Goal: Task Accomplishment & Management: Complete application form

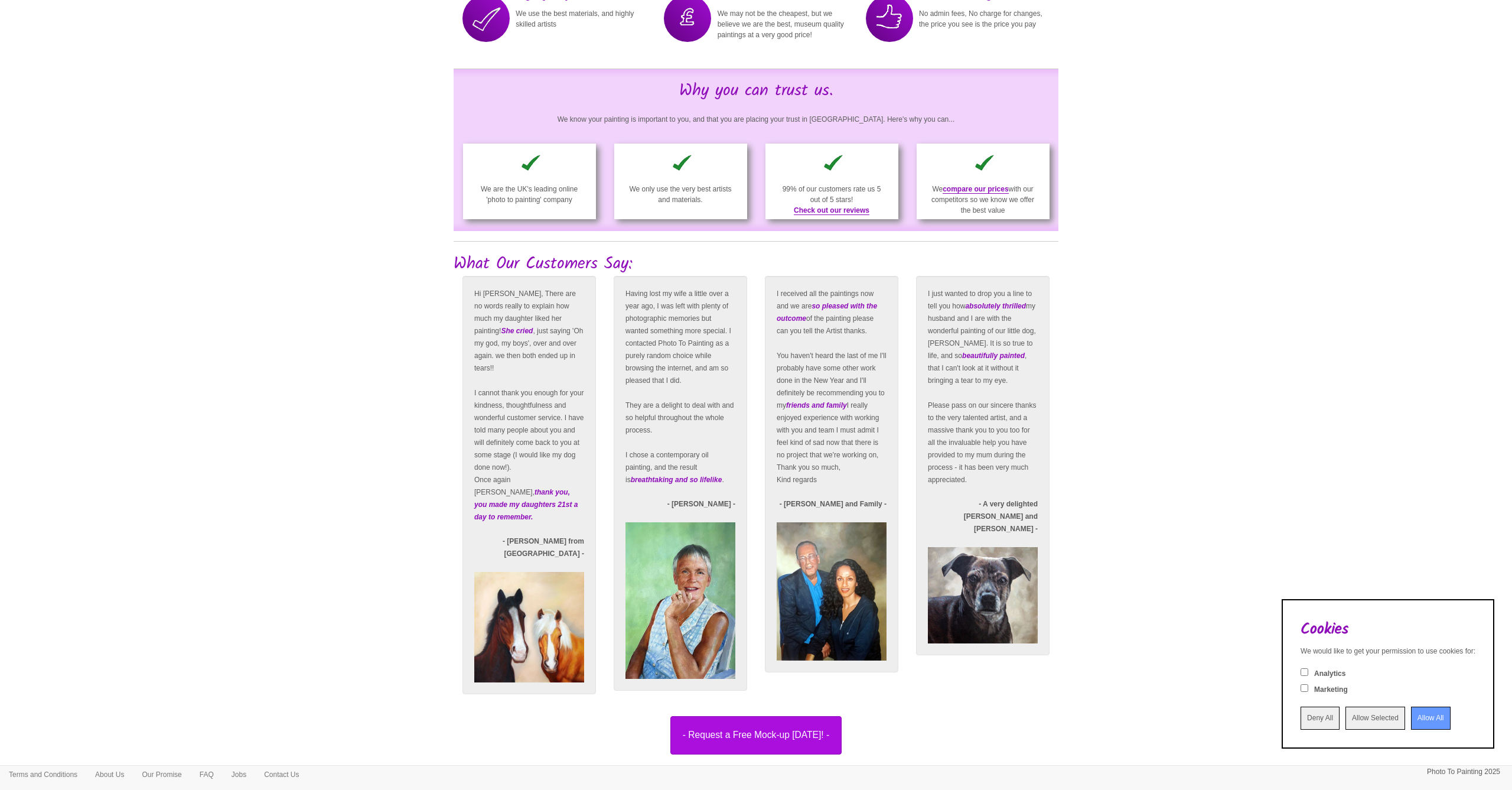
scroll to position [1724, 0]
click at [744, 738] on button "- Request a Free Mock-up [DATE]! -" at bounding box center [756, 735] width 172 height 38
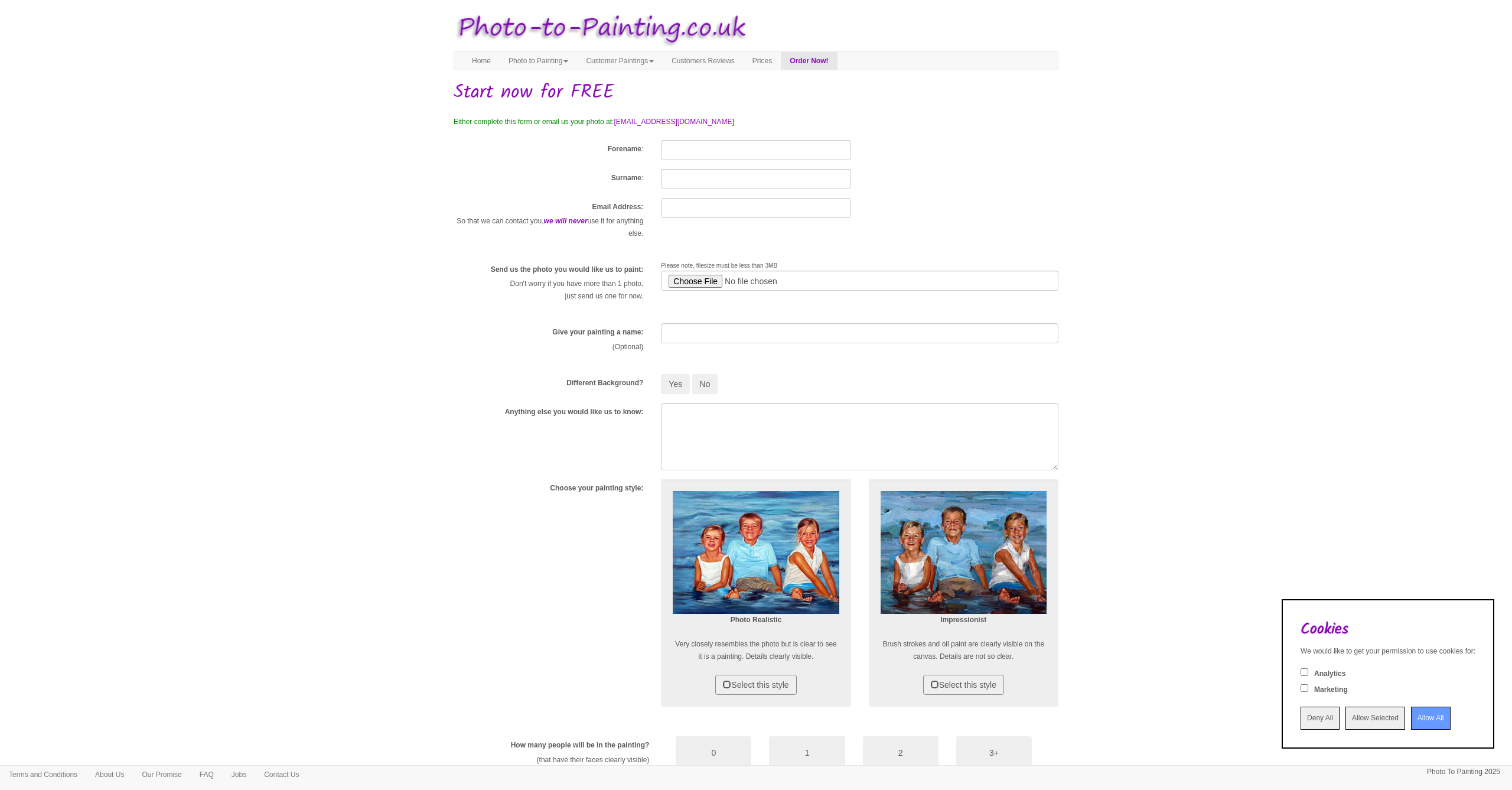
click at [681, 281] on input "file" at bounding box center [860, 280] width 398 height 20
click at [699, 285] on input "file" at bounding box center [860, 280] width 398 height 20
type input "C:\fakepath\PHOTO-2025-10-04-08-37-31.jpg"
type input "Terminator's Birthday"
click at [708, 381] on button "No" at bounding box center [705, 384] width 26 height 20
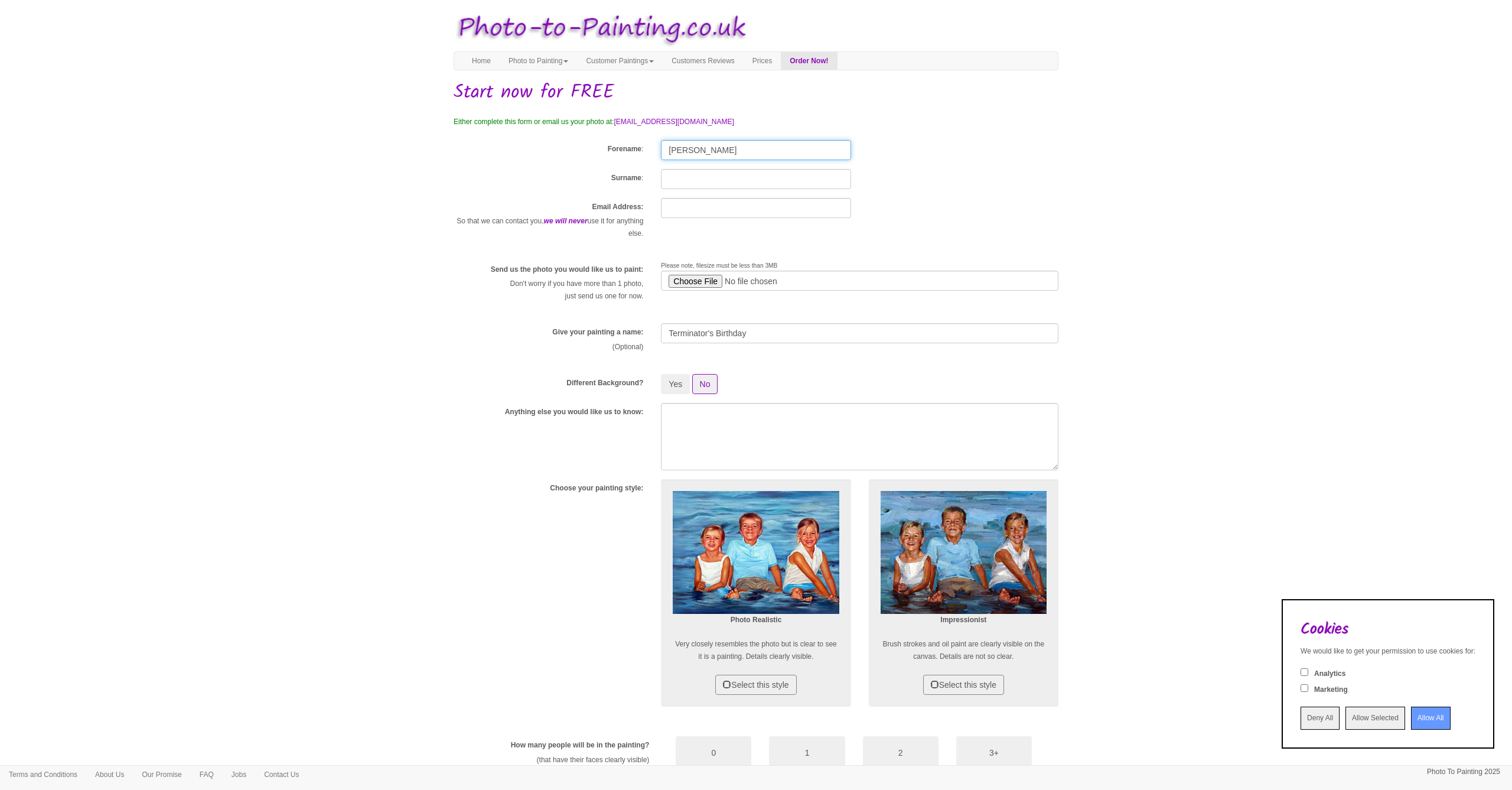
type input "Tommy"
type input "Antonio"
type input "hello@tommyantonio.com"
click at [707, 415] on textarea at bounding box center [860, 436] width 398 height 67
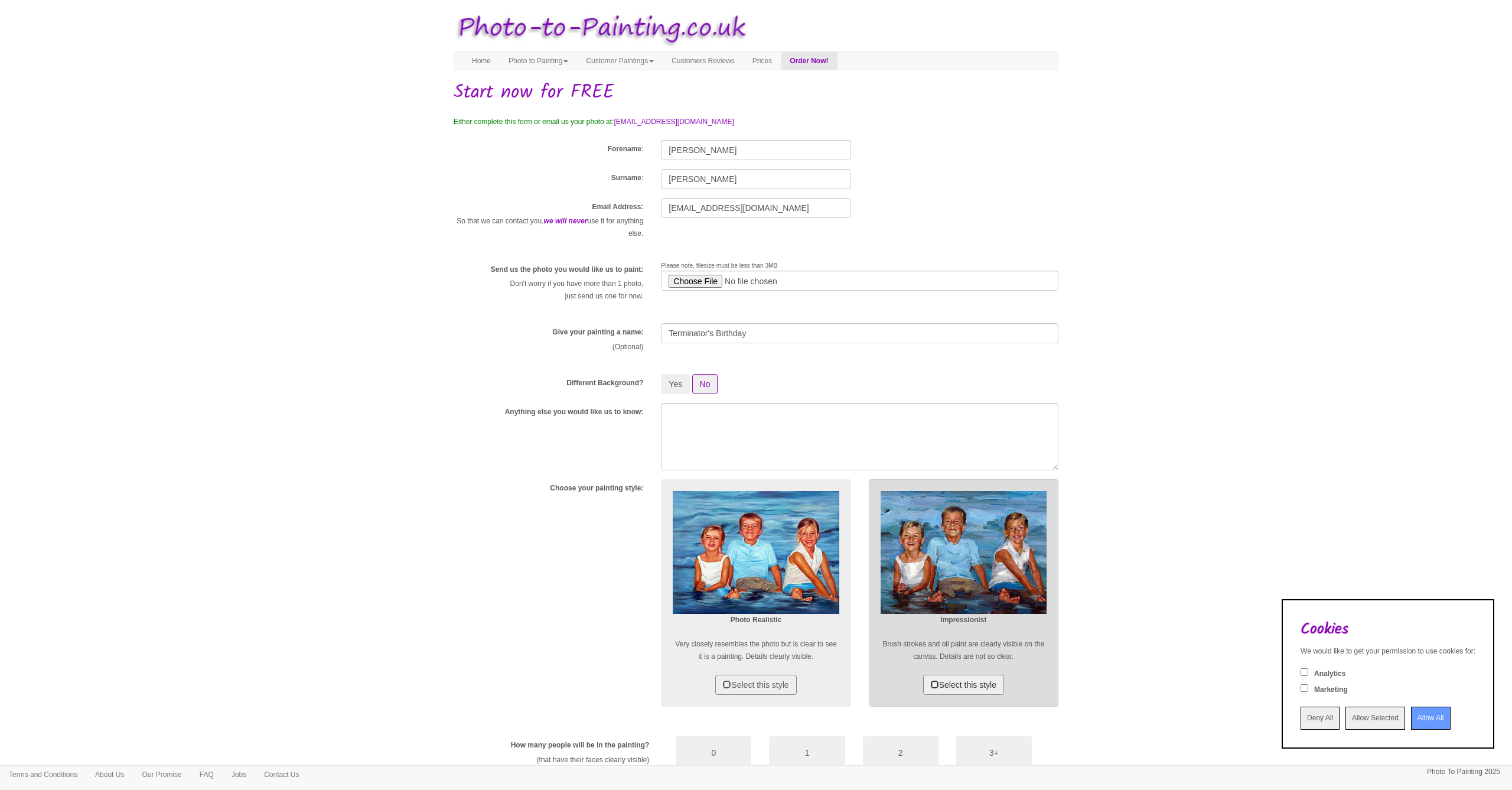
click at [984, 687] on button "Select this style" at bounding box center [963, 684] width 81 height 20
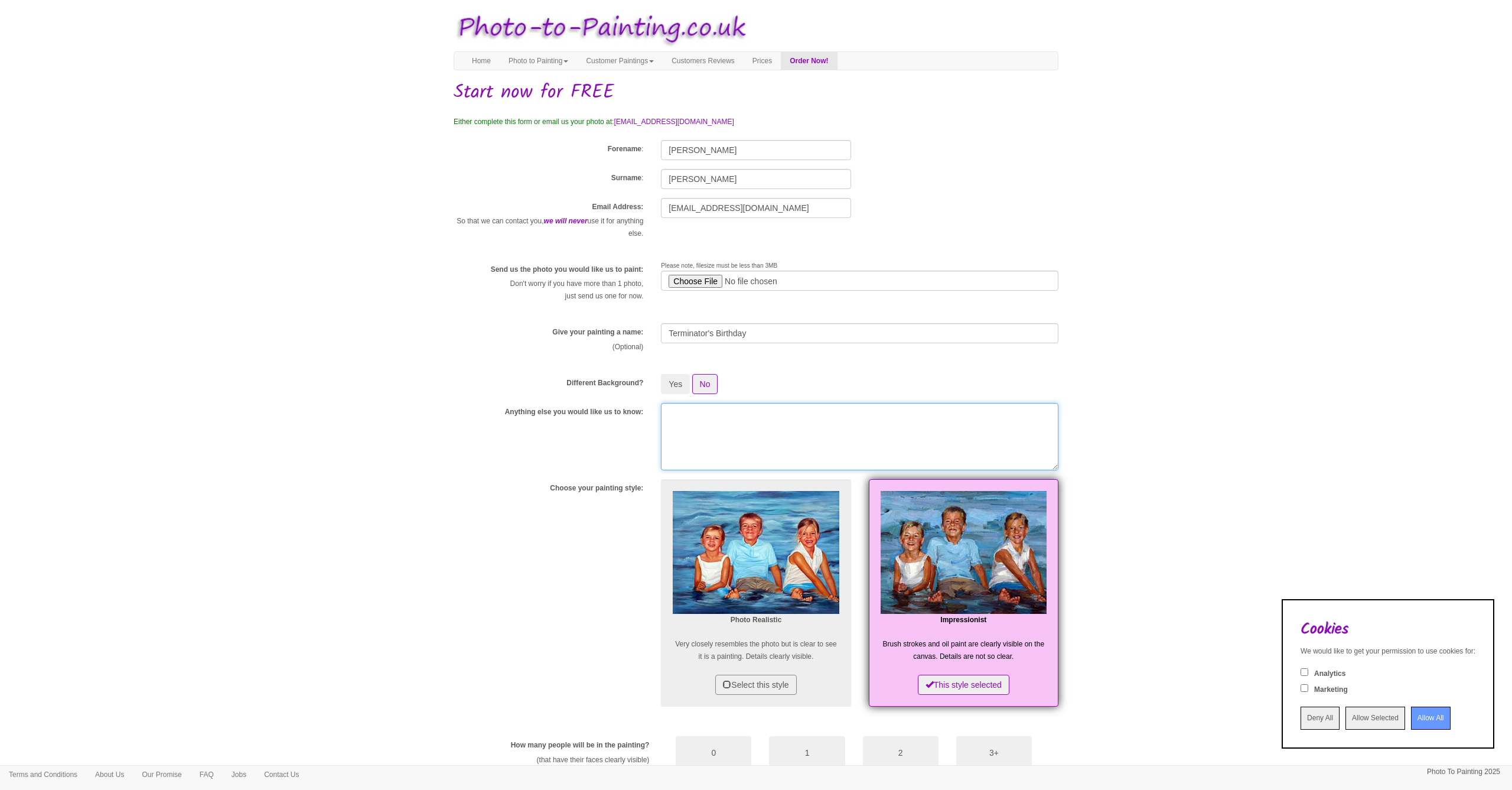
click at [695, 412] on textarea at bounding box center [860, 436] width 398 height 67
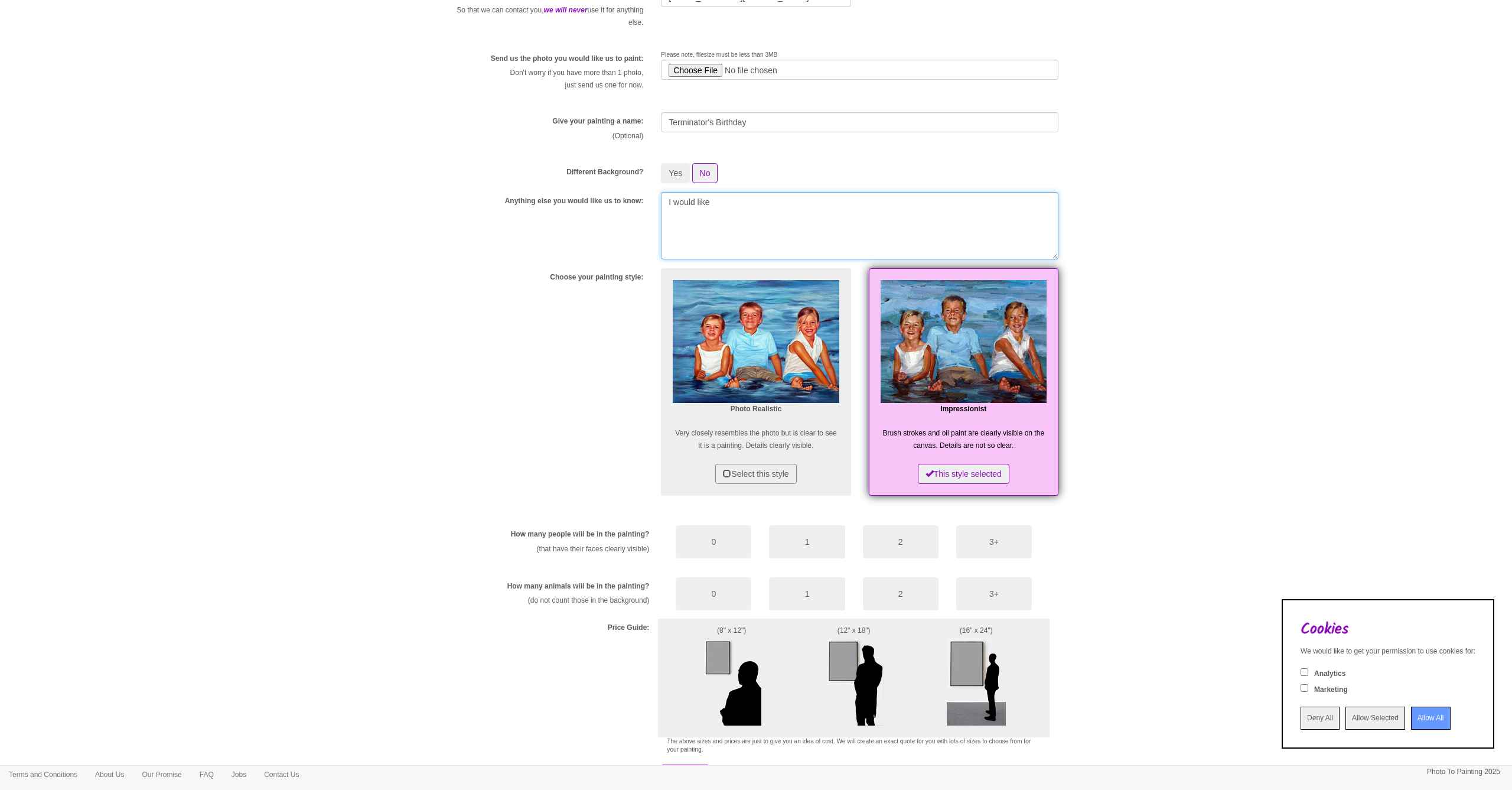
scroll to position [238, 0]
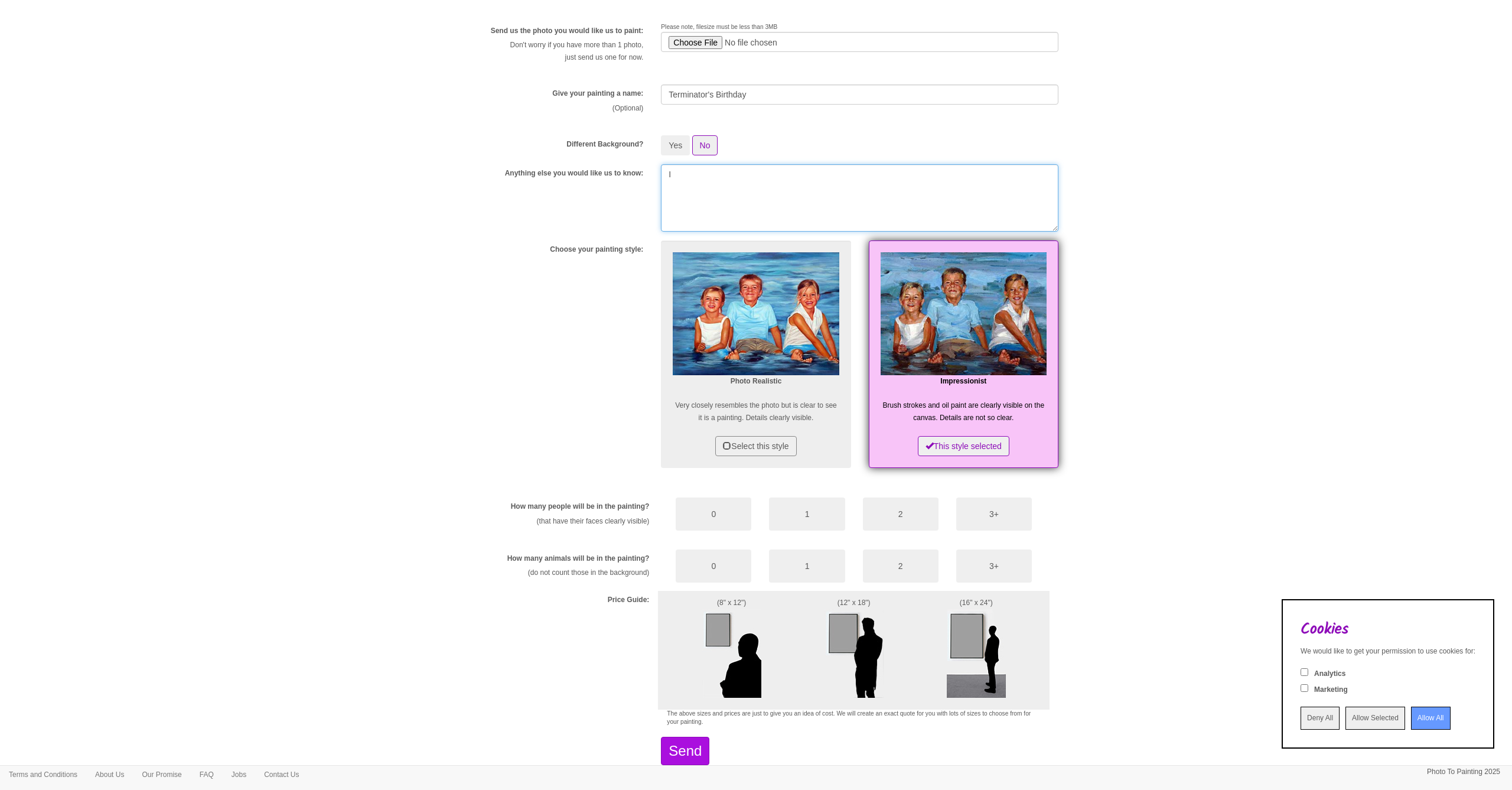
type textarea "I"
click at [740, 174] on textarea "It's my brother's birthday, and as a tongue in cheek present, I'd love a painte…" at bounding box center [860, 198] width 398 height 67
click at [858, 198] on textarea "It's my brother Bob's 40th birthday, and as a tongue in cheek present, I'd love…" at bounding box center [860, 198] width 398 height 67
type textarea "It's my brother Bob's 40th birthday, and as a tongue in cheek present, I'd love…"
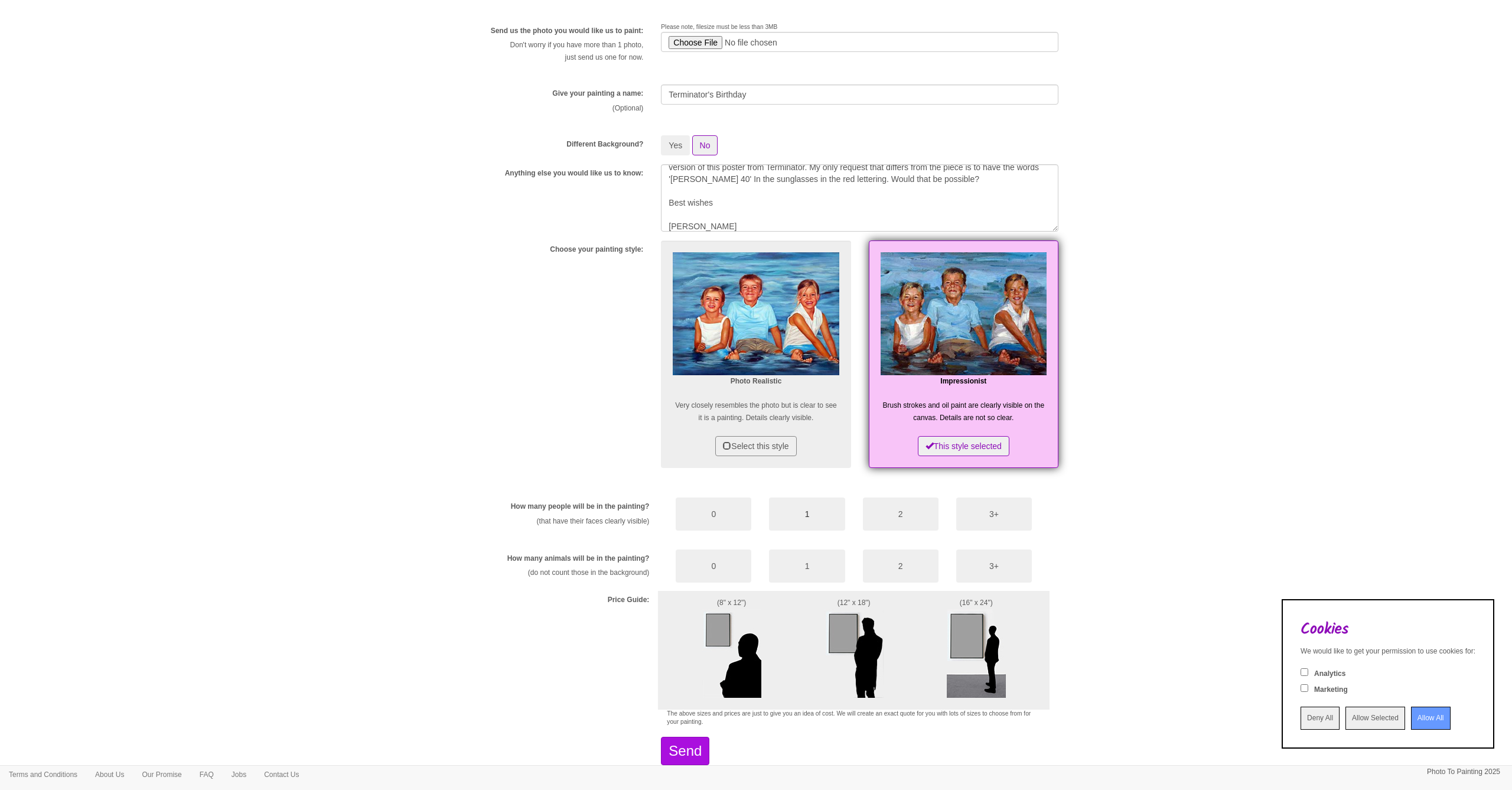
click at [813, 511] on button "1" at bounding box center [806, 513] width 76 height 33
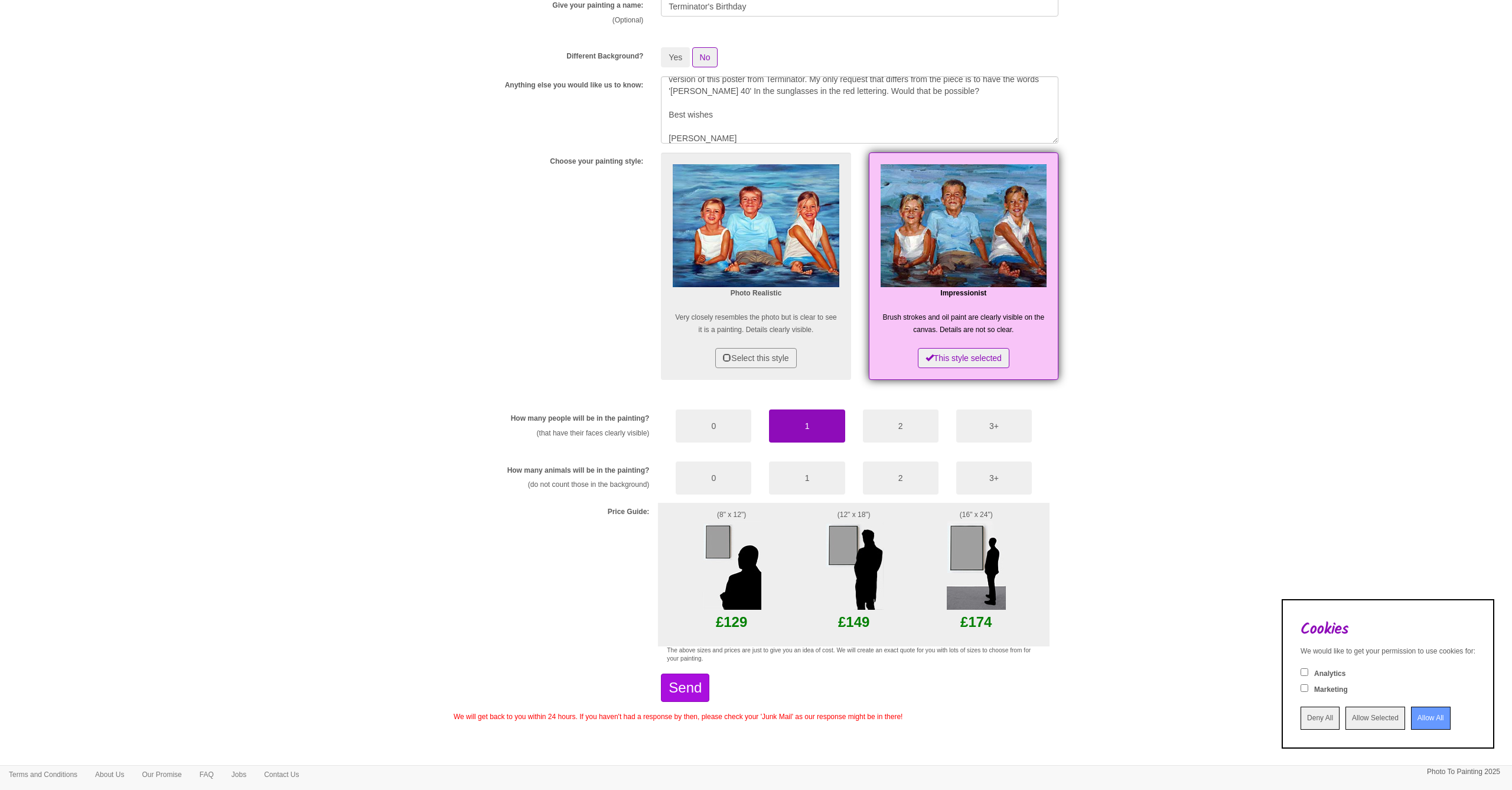
scroll to position [326, 0]
click at [726, 479] on button "0" at bounding box center [713, 478] width 76 height 33
click at [719, 548] on img at bounding box center [731, 566] width 59 height 89
click at [747, 602] on img at bounding box center [731, 566] width 59 height 89
click at [709, 689] on button "Send" at bounding box center [685, 688] width 48 height 29
